Goal: Communication & Community: Answer question/provide support

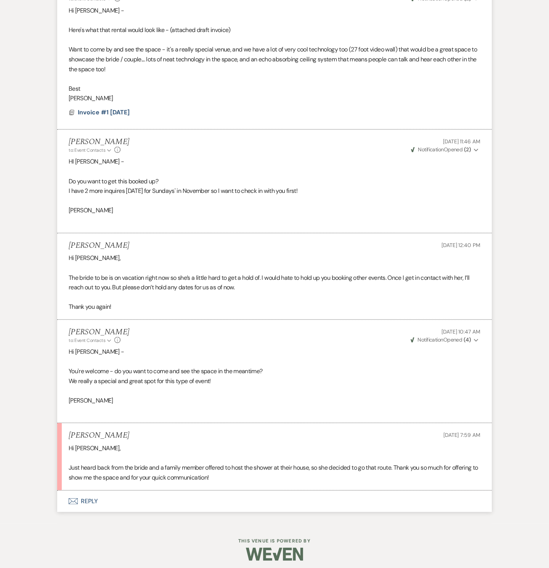
scroll to position [697, 0]
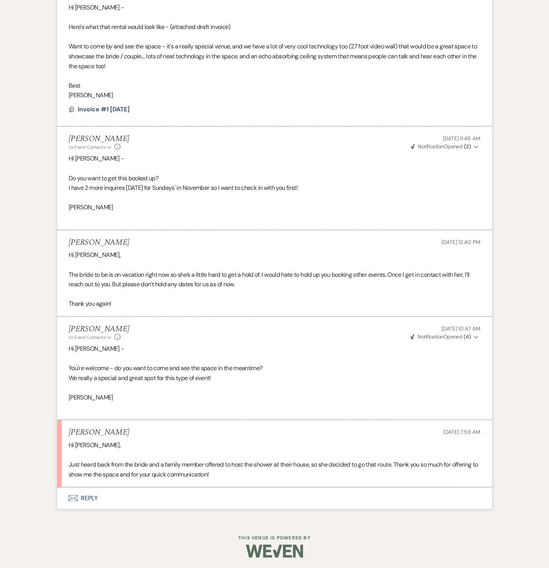
click at [84, 499] on button "Envelope Reply" at bounding box center [274, 497] width 434 height 21
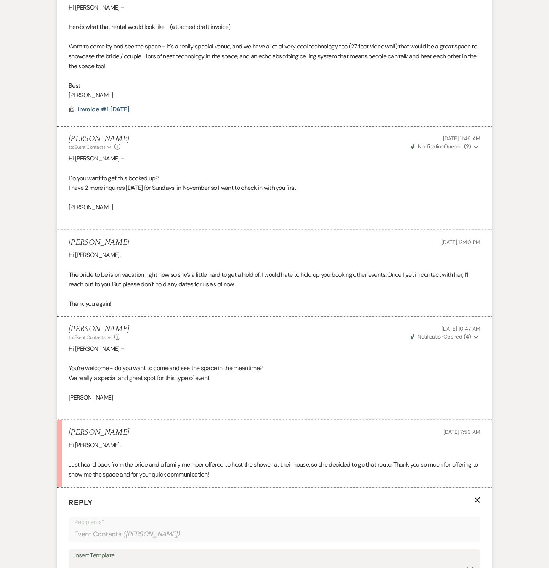
scroll to position [910, 0]
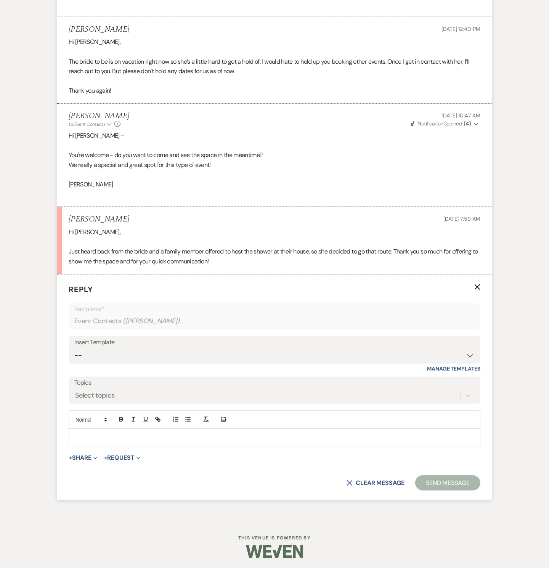
click at [101, 440] on div at bounding box center [274, 438] width 411 height 18
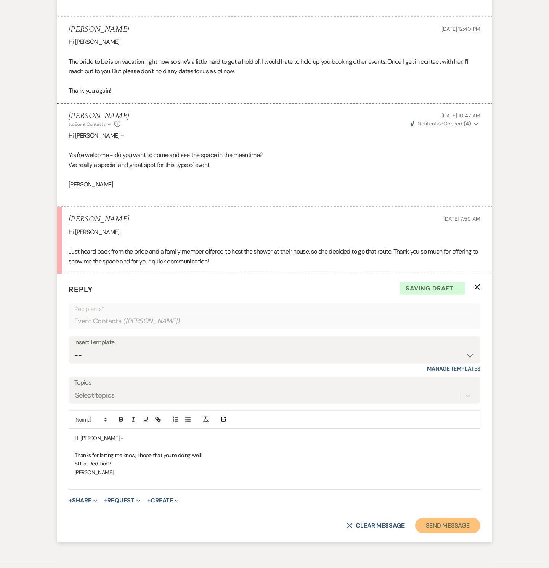
click at [451, 522] on button "Send Message" at bounding box center [447, 525] width 65 height 15
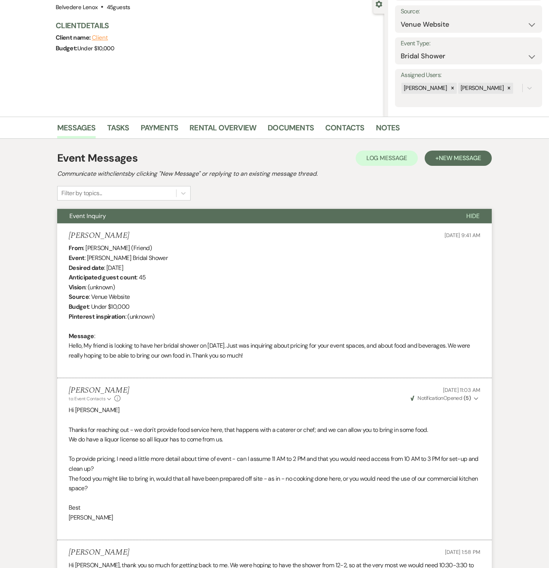
scroll to position [0, 0]
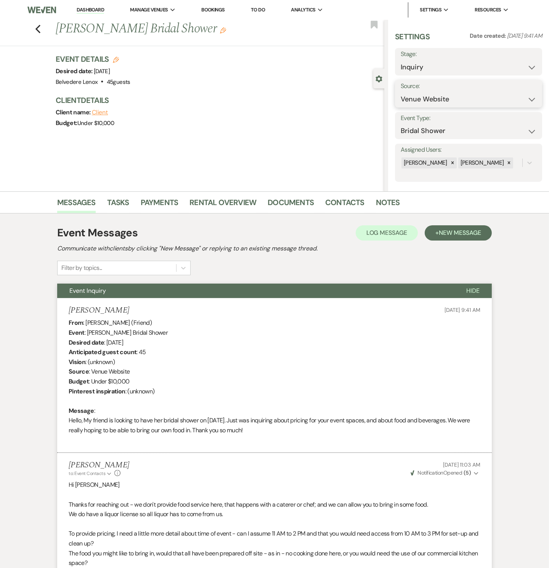
click at [432, 93] on select "Weven Venue Website Instagram Facebook Pinterest Google The Knot Wedding Wire H…" at bounding box center [468, 99] width 136 height 15
click at [436, 63] on select "Inquiry Follow Up Tour Requested Tour Confirmed Toured Proposal Sent Booked Lost" at bounding box center [468, 67] width 136 height 15
select select "8"
click at [400, 60] on select "Inquiry Follow Up Tour Requested Tour Confirmed Toured Proposal Sent Booked Lost" at bounding box center [468, 67] width 136 height 15
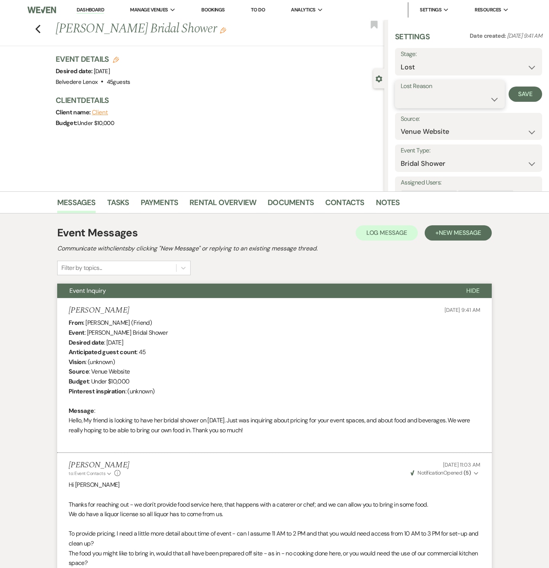
click at [455, 98] on select "Booked Elsewhere Budget Date Unavailable No Response Not a Good Match Capacity …" at bounding box center [449, 99] width 98 height 15
select select "6"
click at [400, 92] on select "Booked Elsewhere Budget Date Unavailable No Response Not a Good Match Capacity …" at bounding box center [449, 99] width 98 height 15
click at [514, 100] on button "Save" at bounding box center [525, 93] width 34 height 15
click at [37, 29] on div "Previous [PERSON_NAME] Bridal Shower Edit Bookmark" at bounding box center [190, 33] width 388 height 26
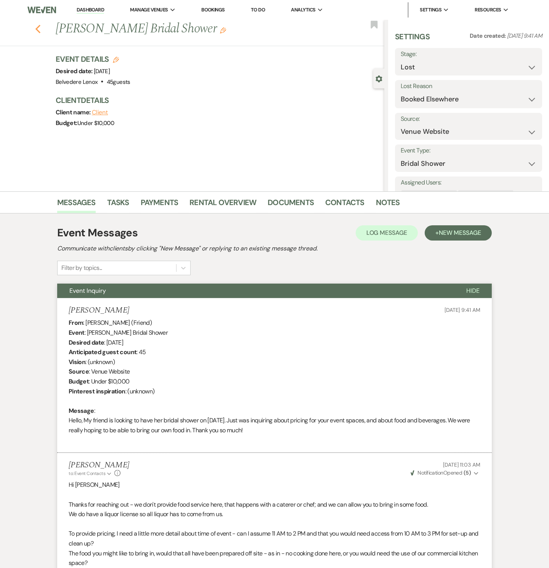
click at [41, 30] on icon "Previous" at bounding box center [38, 28] width 6 height 9
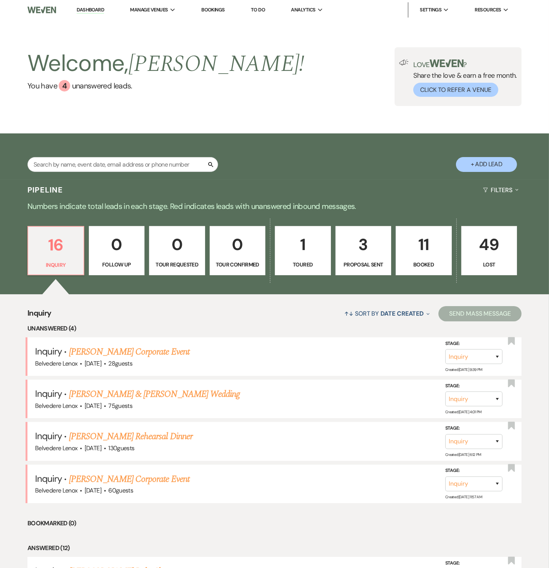
click at [417, 252] on p "11" at bounding box center [423, 245] width 46 height 26
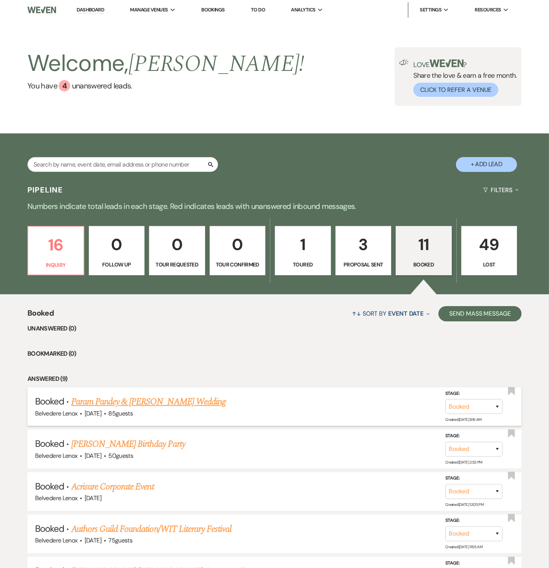
click at [121, 403] on link "Param Pandey & [PERSON_NAME] Wedding" at bounding box center [148, 402] width 154 height 14
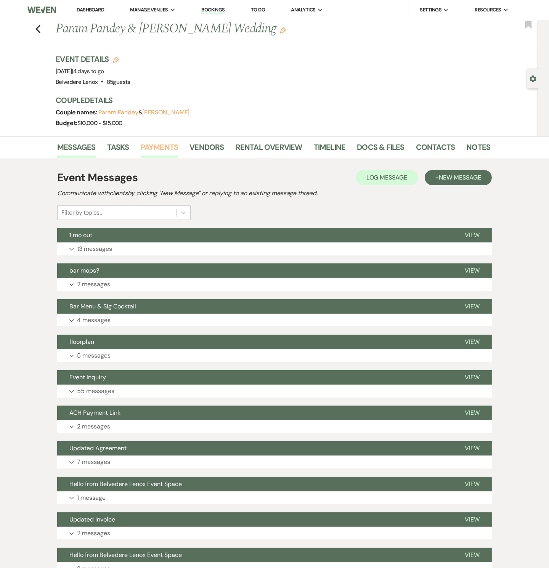
click at [161, 146] on link "Payments" at bounding box center [160, 149] width 38 height 17
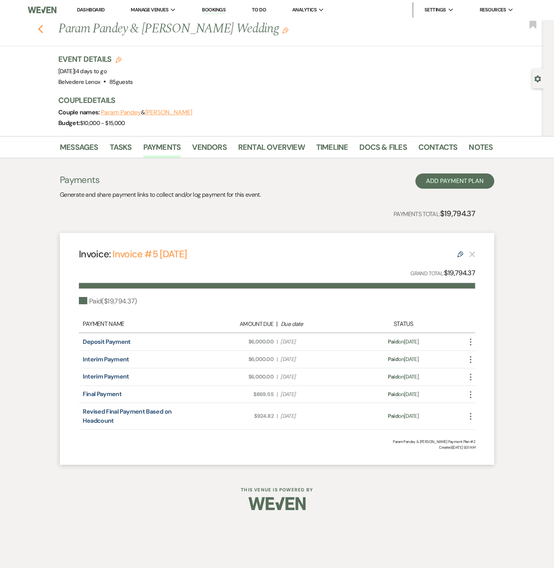
click at [40, 29] on icon "Previous" at bounding box center [41, 28] width 6 height 9
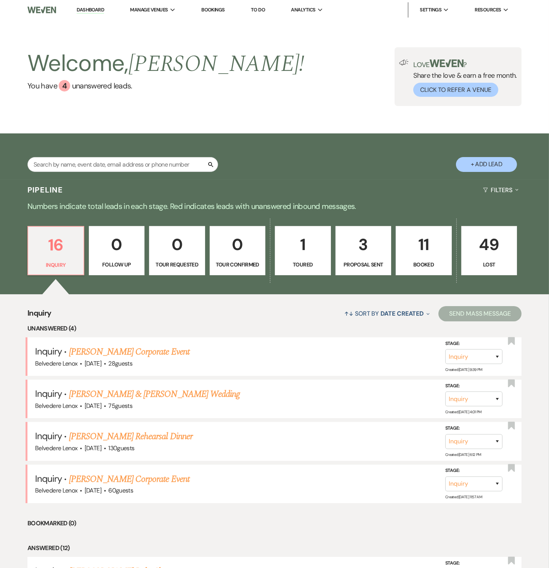
click at [433, 248] on p "11" at bounding box center [423, 245] width 46 height 26
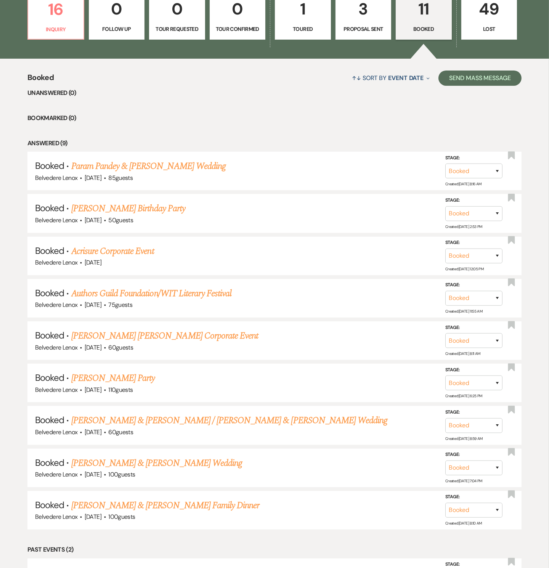
scroll to position [346, 0]
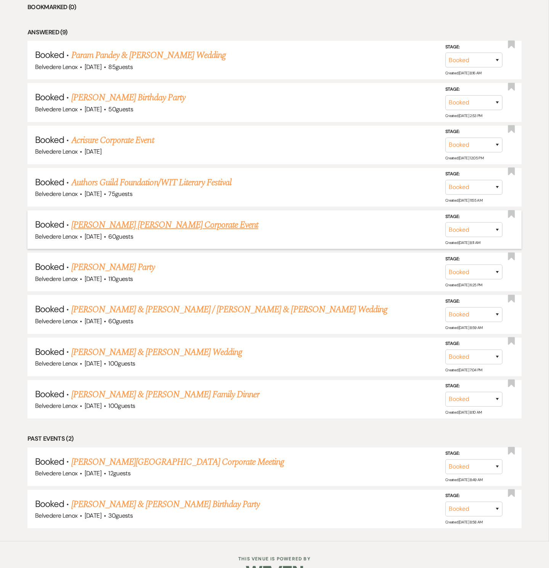
click at [116, 222] on link "[PERSON_NAME] [PERSON_NAME] Corporate Event" at bounding box center [164, 225] width 187 height 14
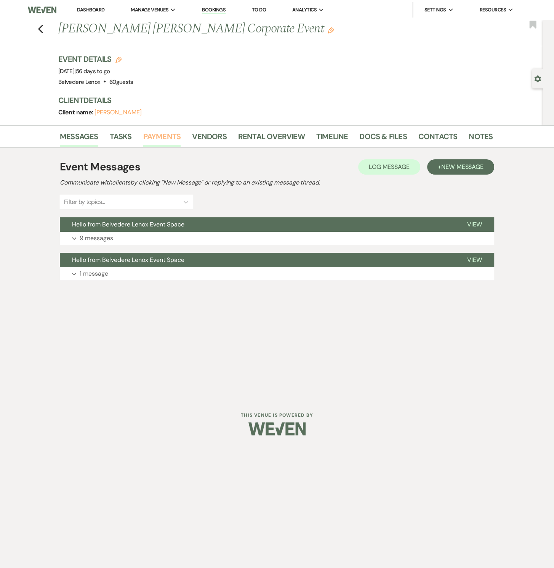
click at [151, 134] on link "Payments" at bounding box center [162, 138] width 38 height 17
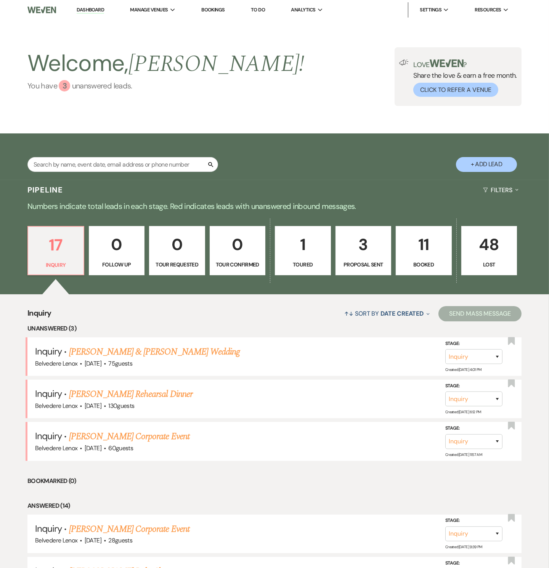
click at [73, 82] on link "You have 3 unanswered lead s ." at bounding box center [165, 85] width 277 height 11
